Goal: Check status: Check status

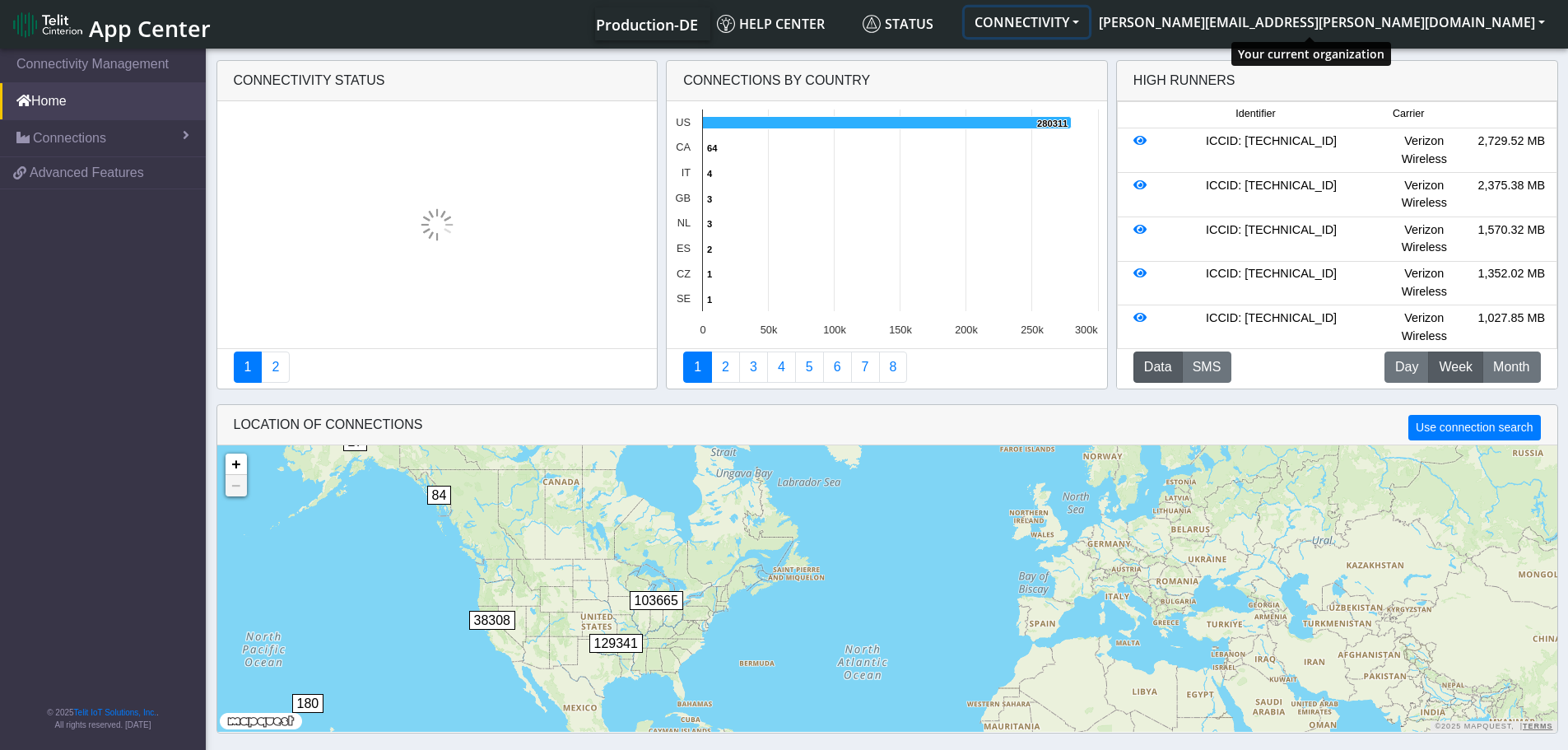
click at [1089, 28] on button "CONNECTIVITY" at bounding box center [1027, 22] width 124 height 30
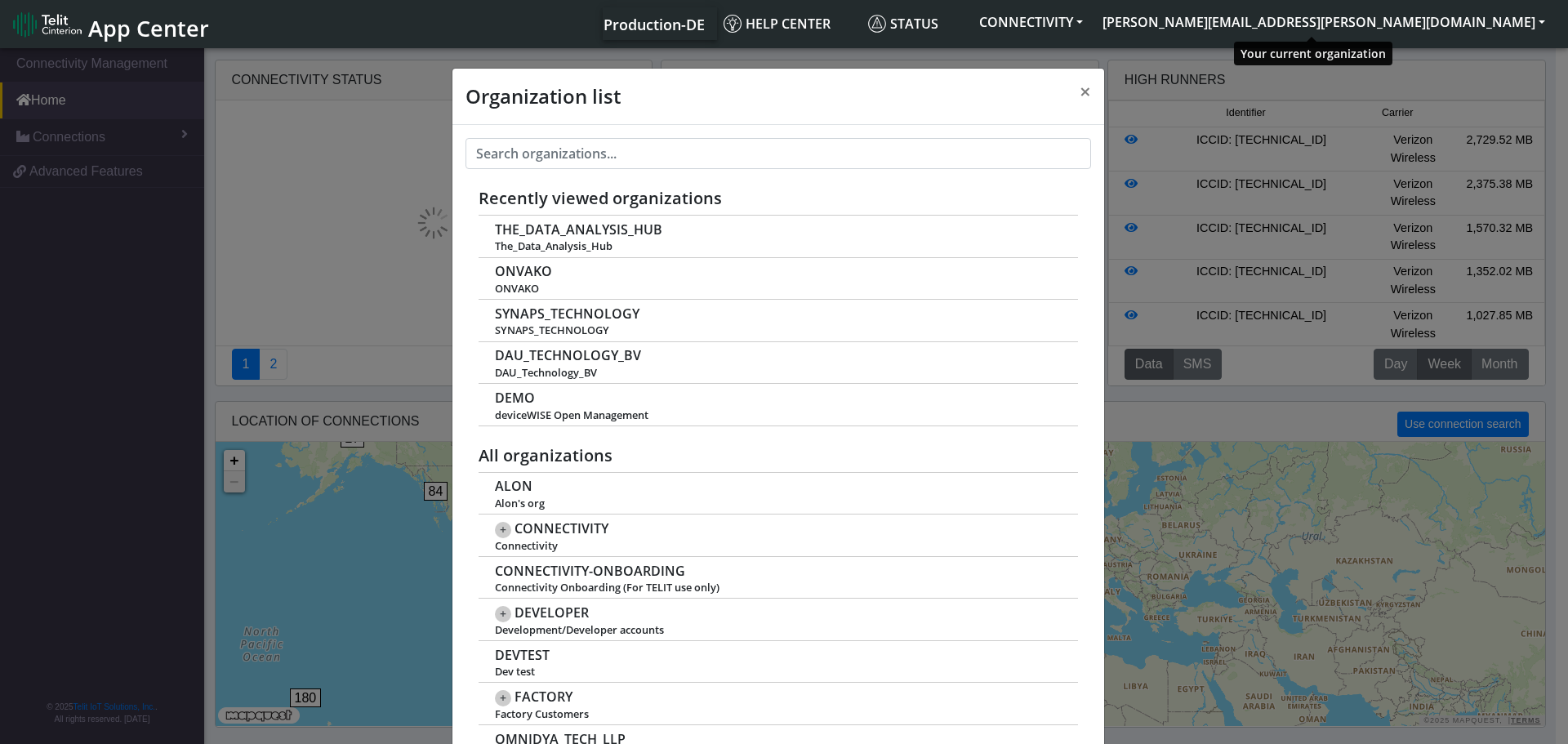
scroll to position [6, 0]
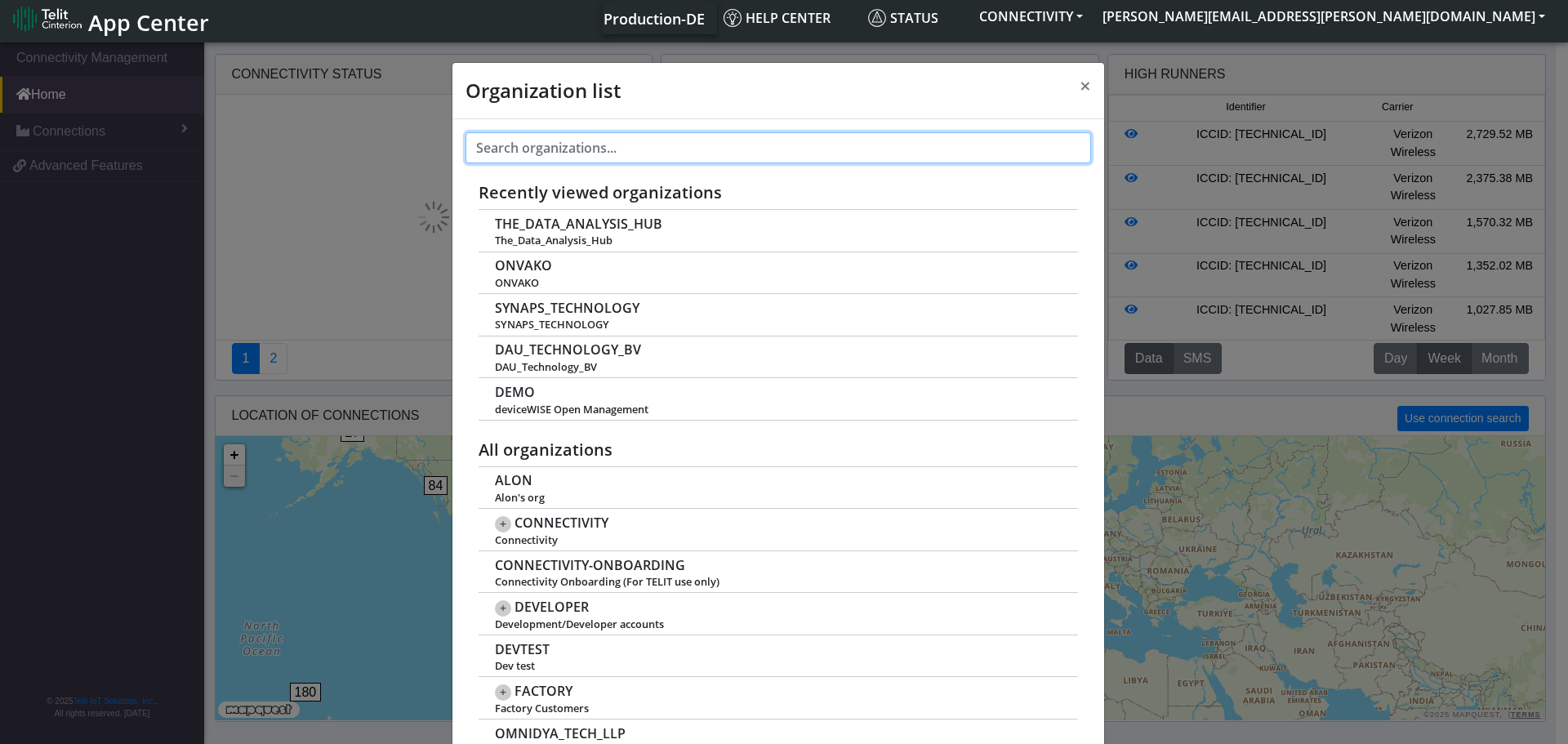
click at [762, 156] on input "text" at bounding box center [779, 148] width 626 height 31
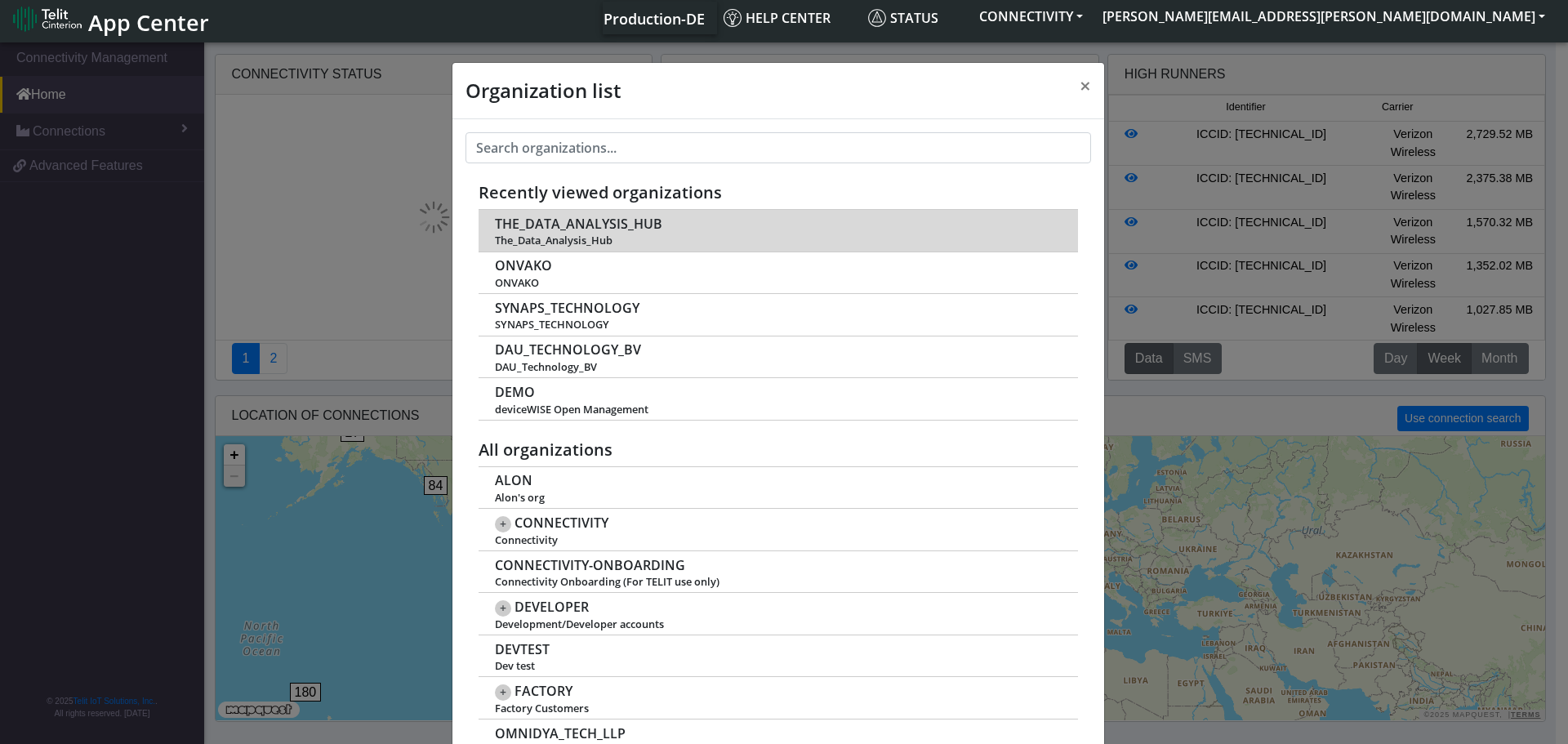
click at [696, 229] on td "THE_DATA_ANALYSIS_HUB The_Data_Analysis_Hub" at bounding box center [778, 230] width 599 height 41
click at [560, 222] on span "THE_DATA_ANALYSIS_HUB" at bounding box center [578, 224] width 167 height 15
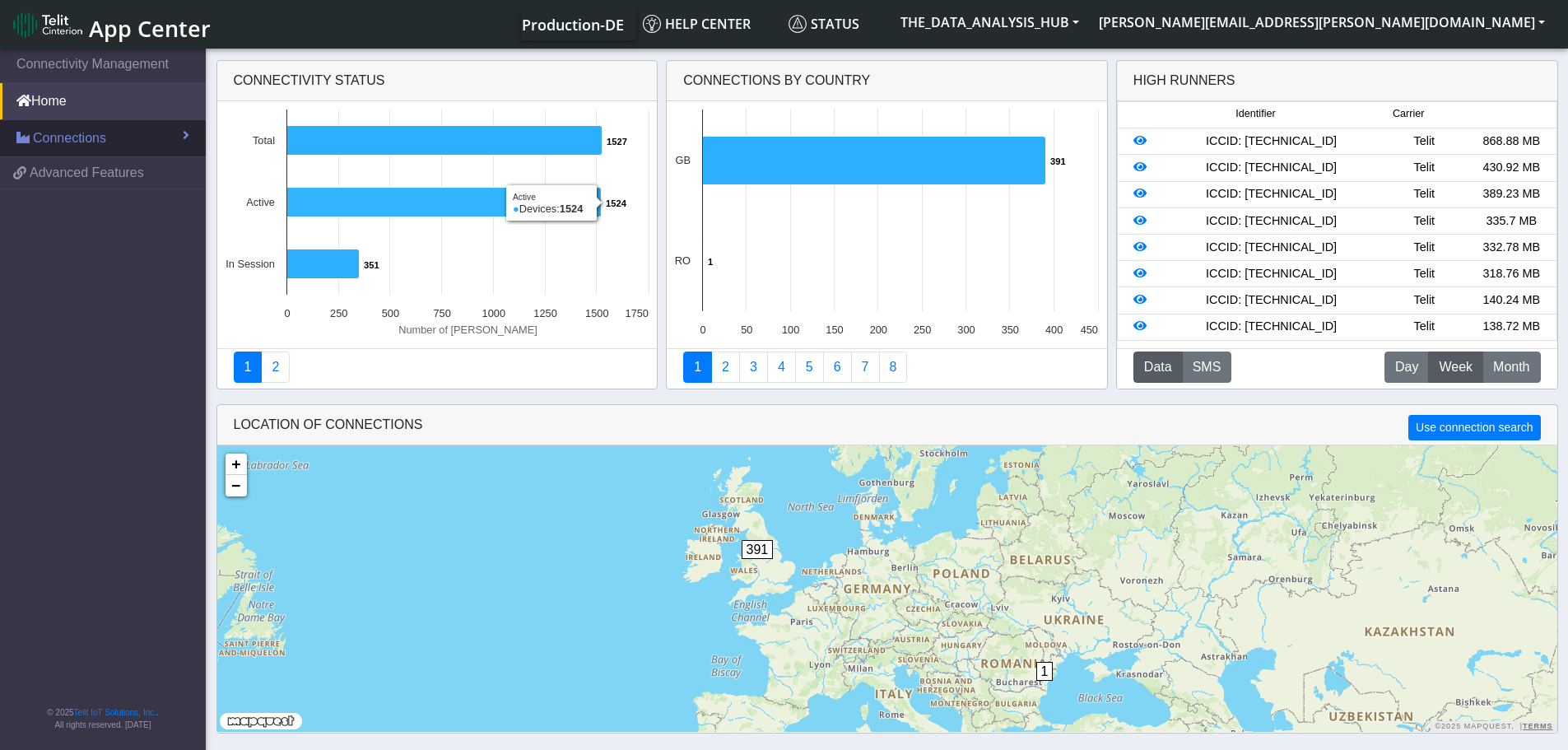
click at [136, 139] on link "Connections" at bounding box center [103, 138] width 206 height 37
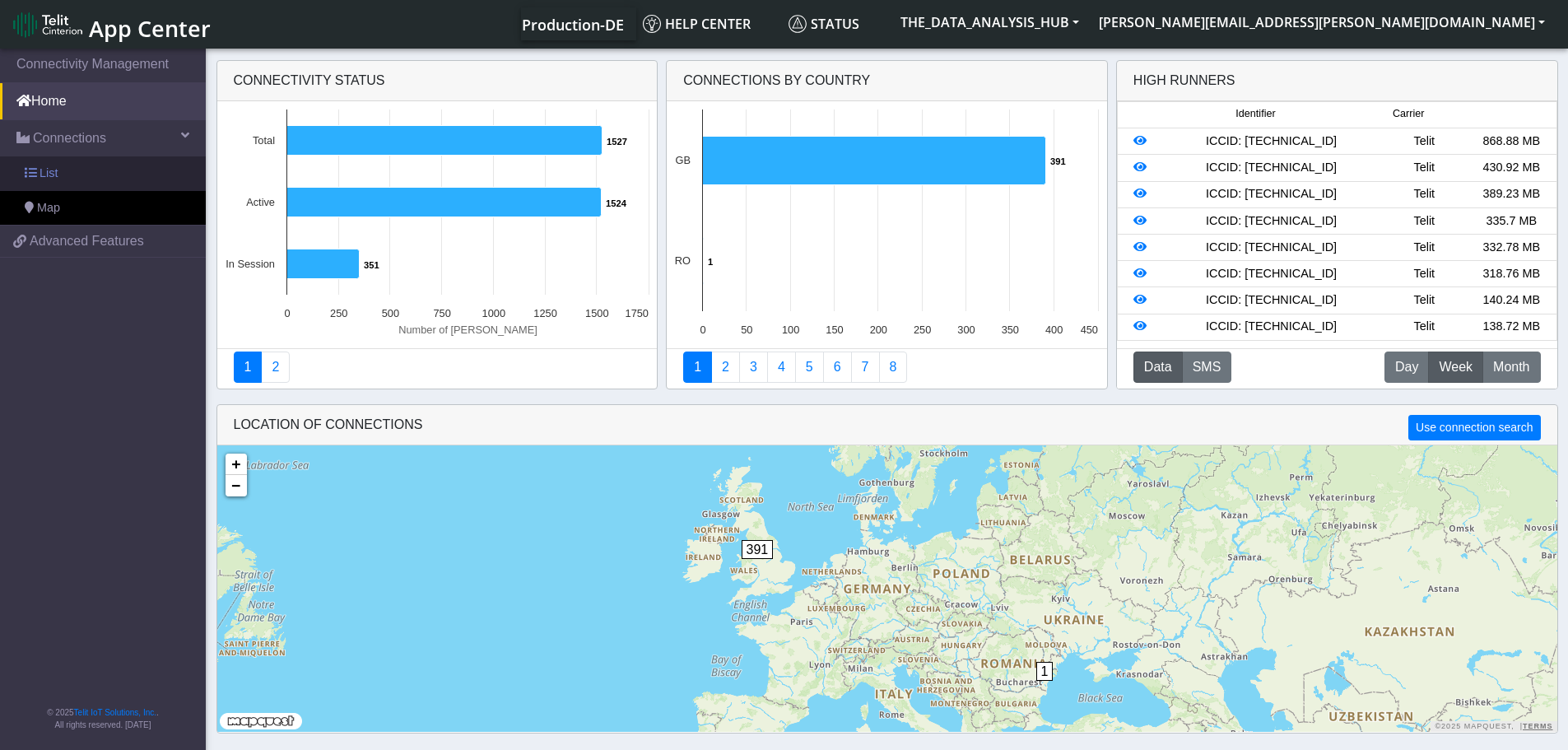
click at [28, 175] on span at bounding box center [31, 173] width 12 height 12
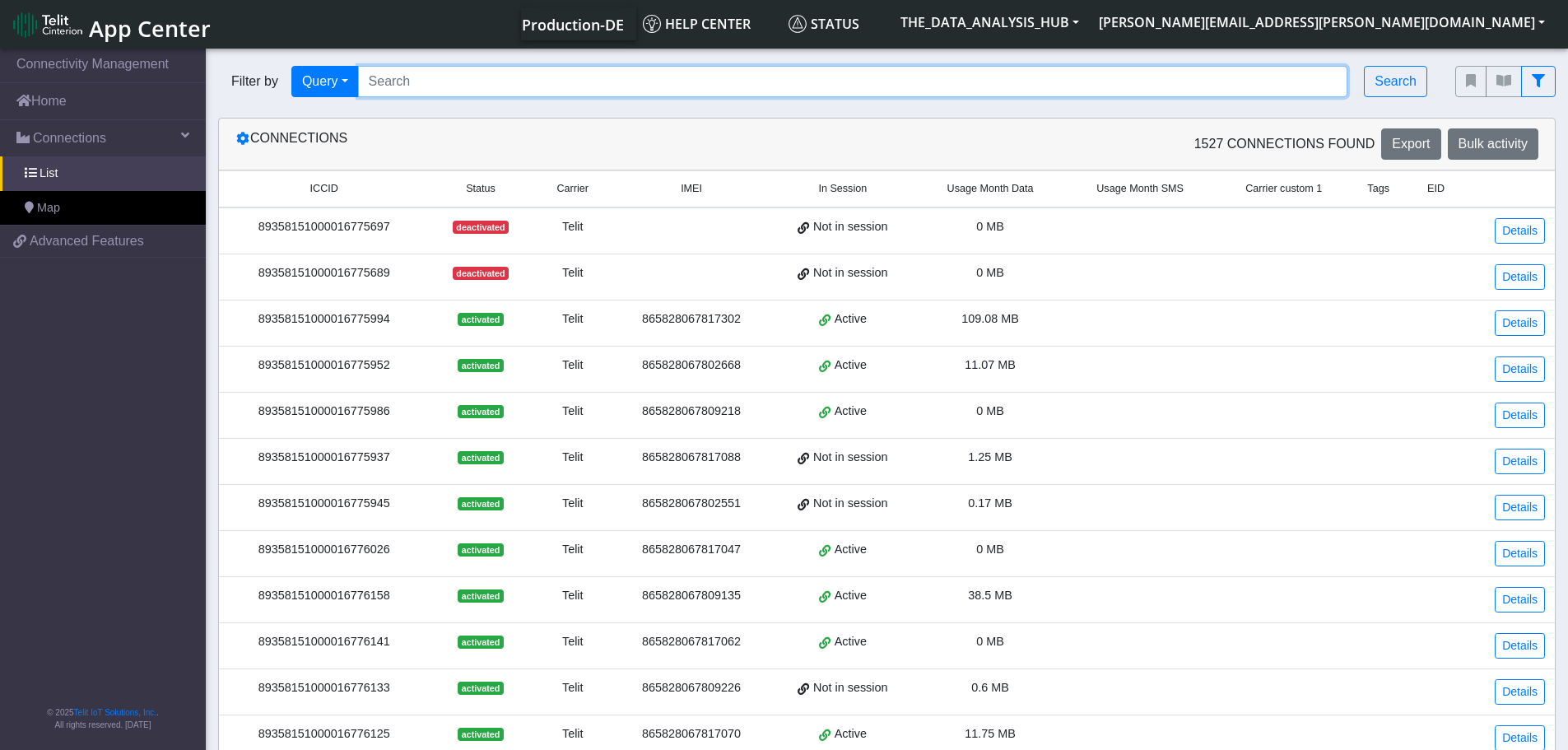
click at [643, 78] on input "Search..." at bounding box center [853, 81] width 990 height 32
paste input "89033024103602593200000017451881"
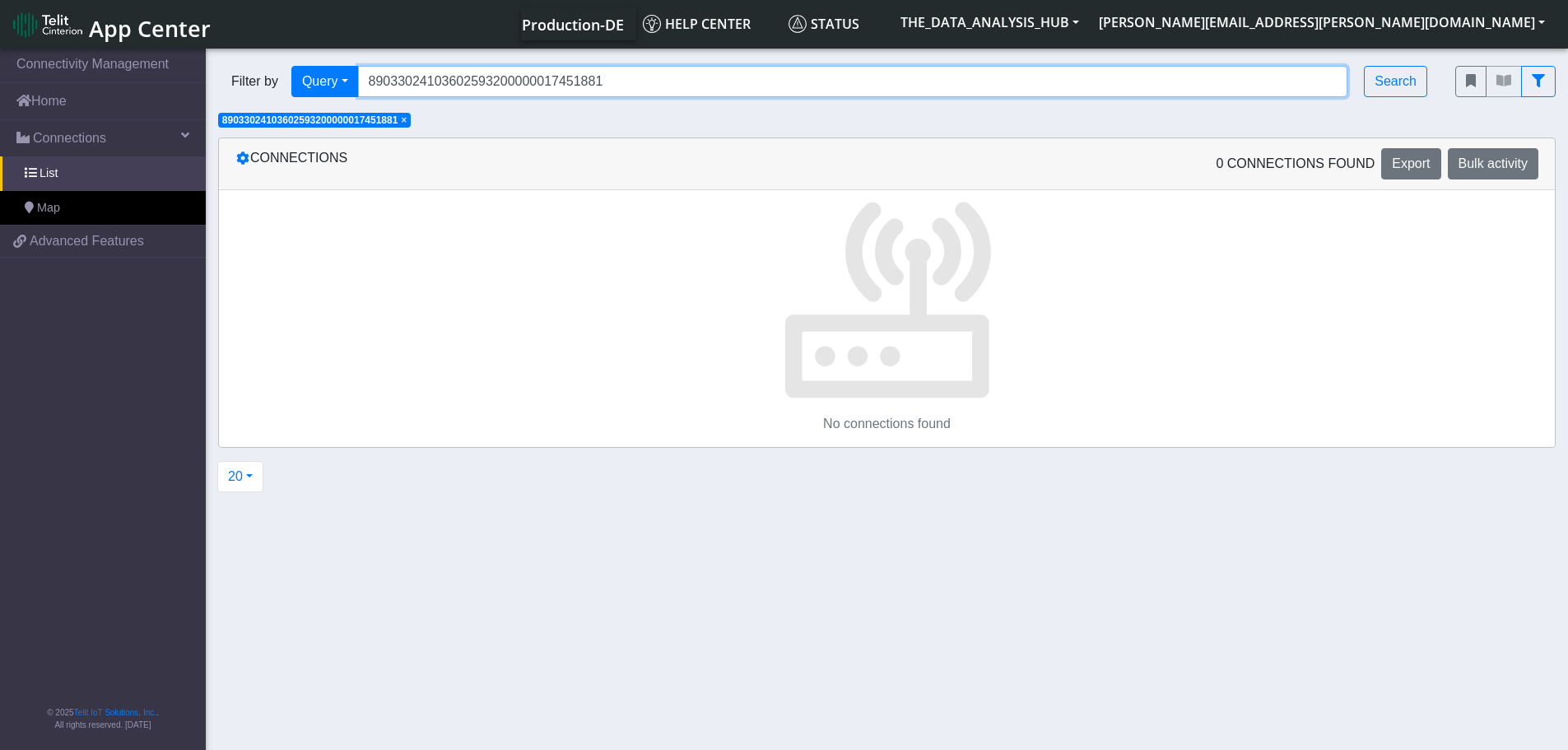
drag, startPoint x: 666, startPoint y: 83, endPoint x: 263, endPoint y: 96, distance: 403.2
click at [263, 96] on div "Filter by Query Query Not connected Country Operator 89033024103602593200000017…" at bounding box center [824, 81] width 1213 height 32
paste input "358151000008349253"
type input "89358151000008349253"
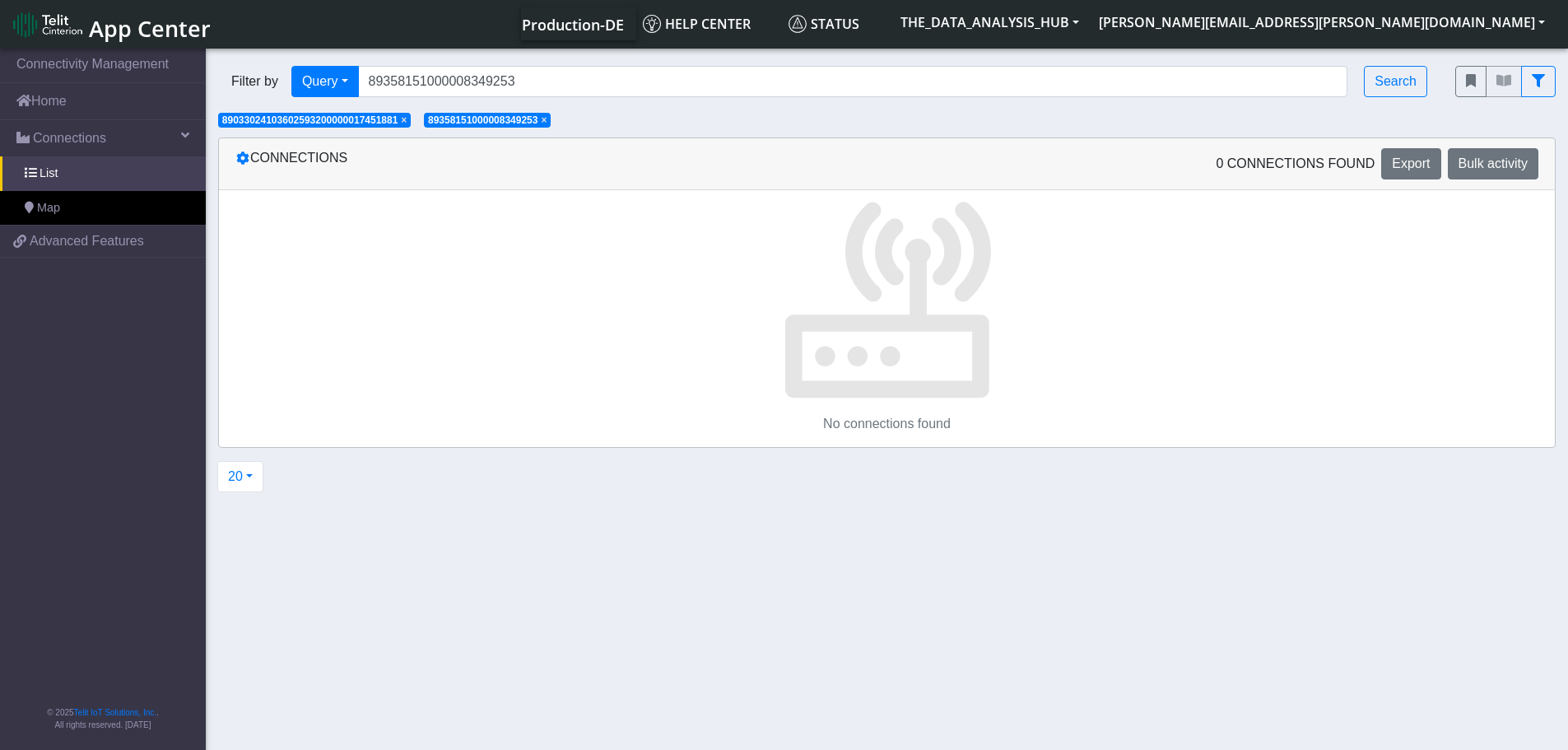
click at [406, 123] on span "×" at bounding box center [404, 120] width 6 height 12
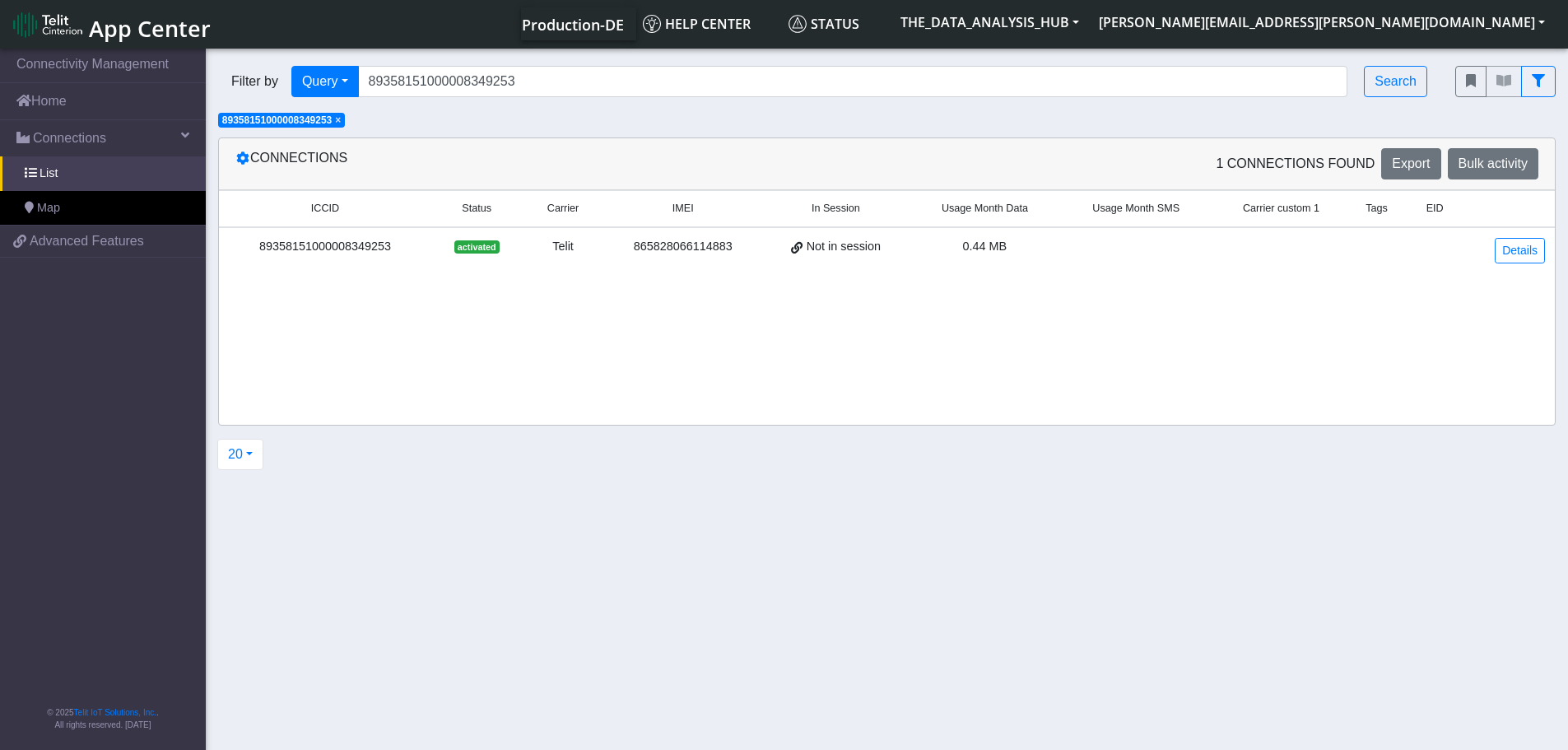
click at [343, 239] on div "89358151000008349253" at bounding box center [326, 246] width 193 height 18
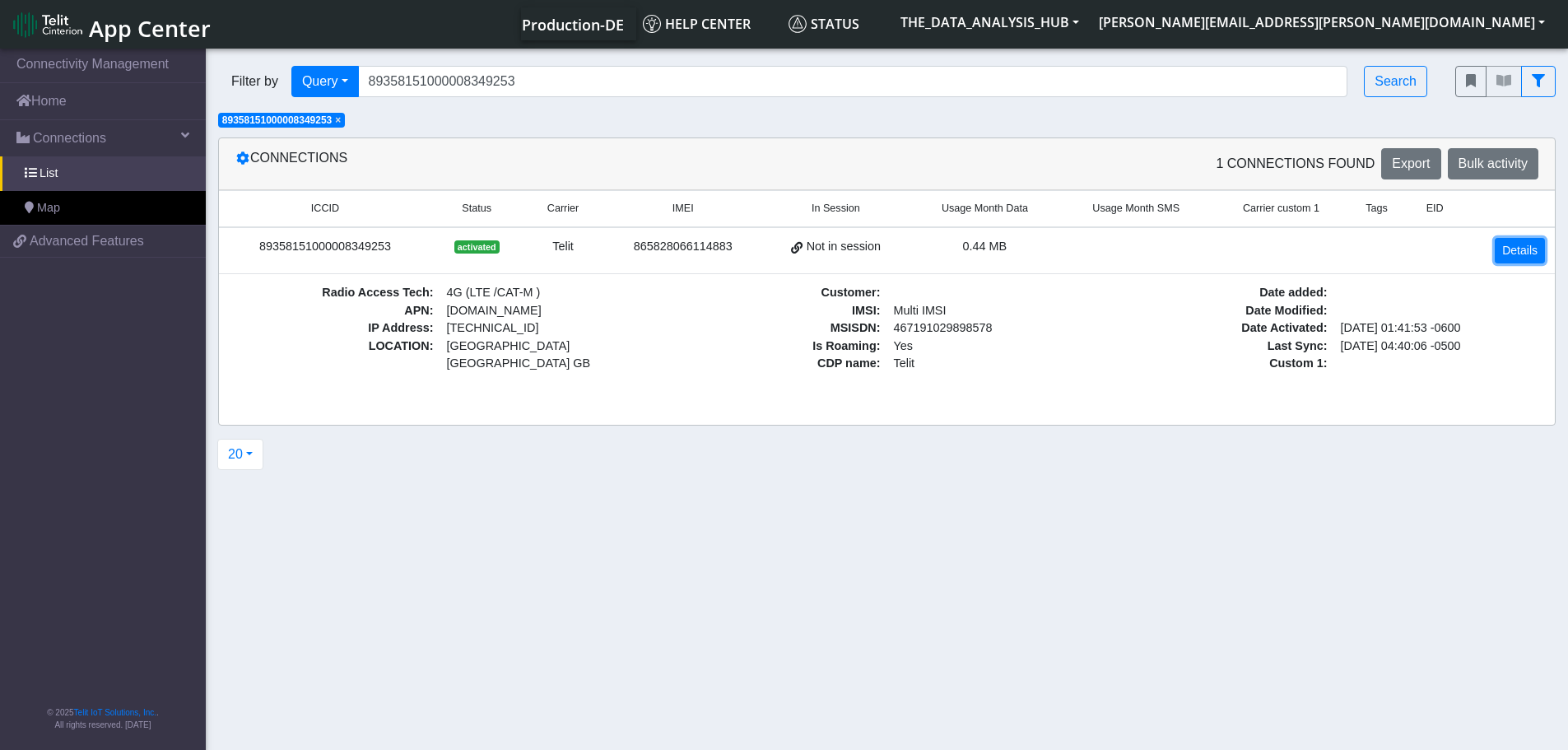
click at [1511, 257] on link "Details" at bounding box center [1520, 251] width 50 height 26
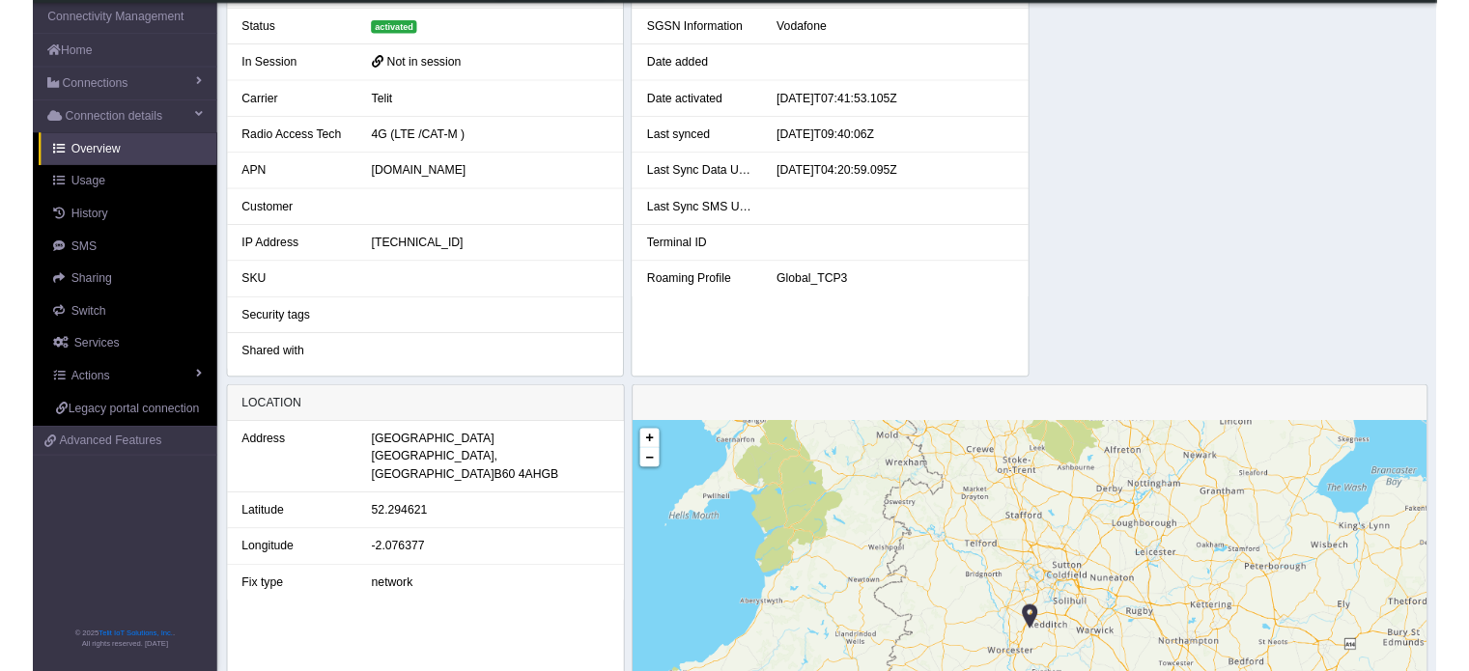
scroll to position [290, 0]
